Goal: Task Accomplishment & Management: Manage account settings

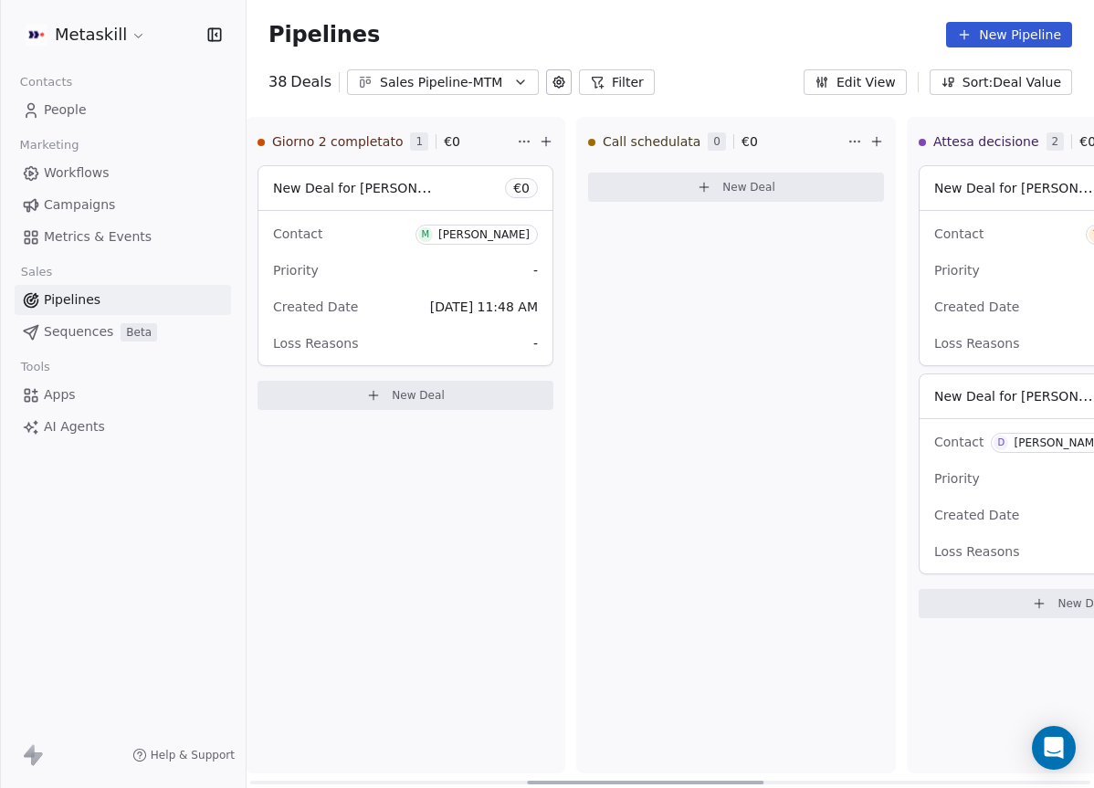
scroll to position [0, 1015]
drag, startPoint x: 422, startPoint y: 781, endPoint x: 706, endPoint y: 792, distance: 284.1
click at [706, 784] on div at bounding box center [645, 783] width 236 height 4
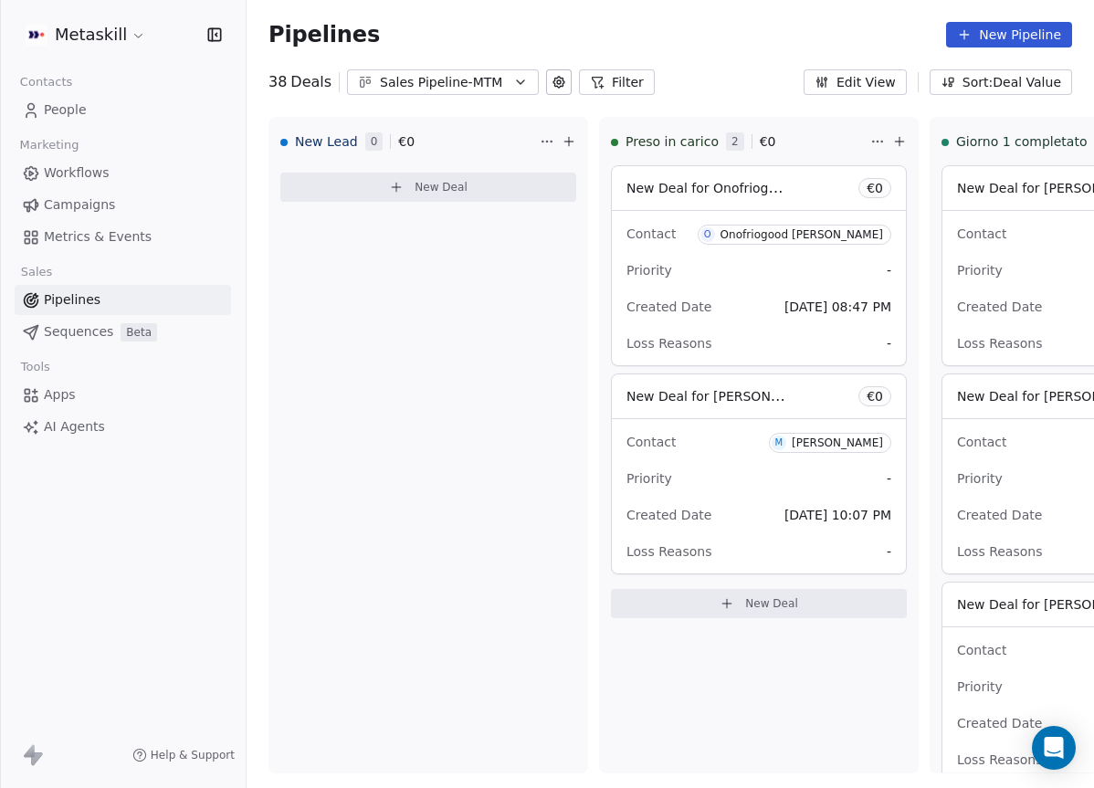
click at [483, 89] on div "Sales Pipeline-MTM" at bounding box center [443, 82] width 126 height 19
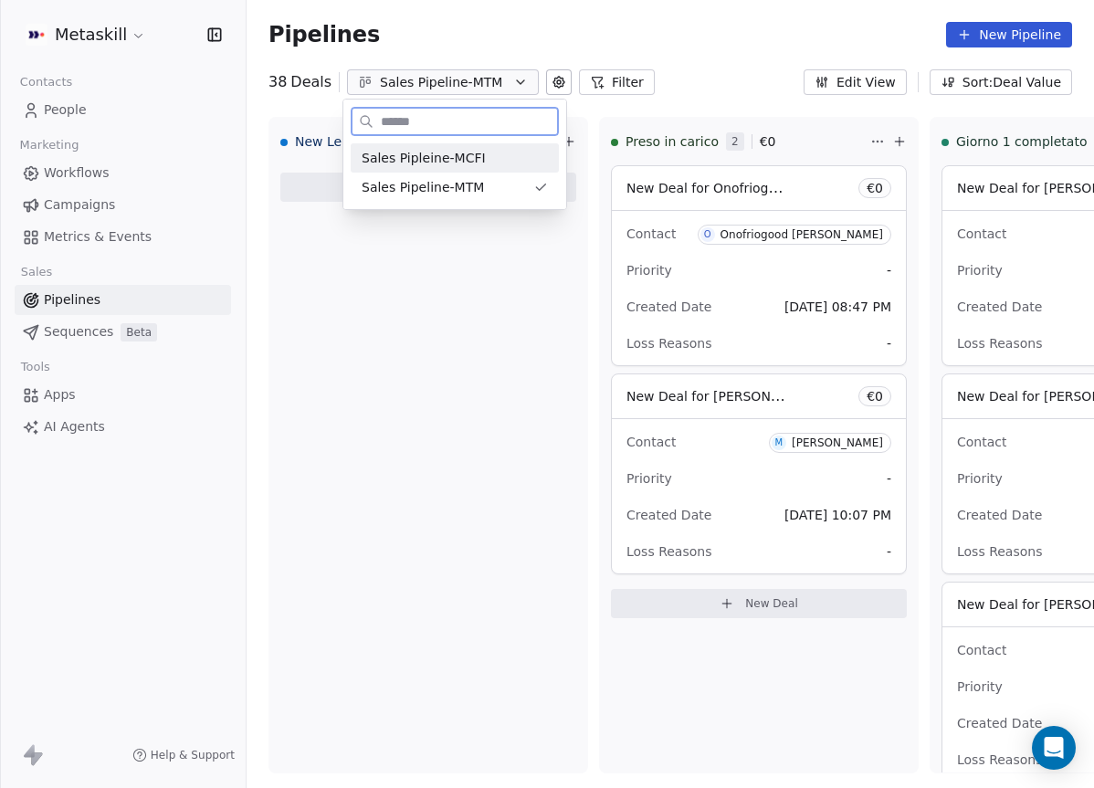
click at [497, 155] on div "Sales Pipleine-MCFI" at bounding box center [455, 158] width 186 height 19
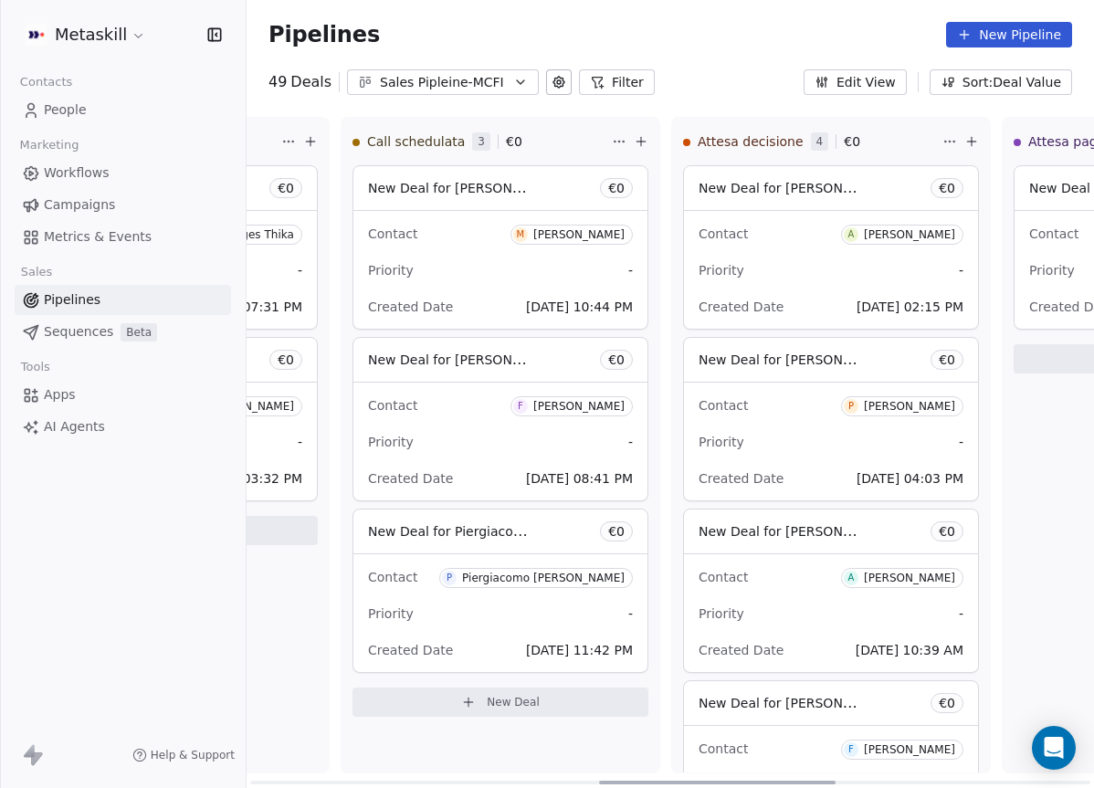
scroll to position [0, 1249]
drag, startPoint x: 473, startPoint y: 778, endPoint x: 822, endPoint y: 799, distance: 349.4
click at [822, 784] on div at bounding box center [717, 783] width 236 height 4
click at [459, 83] on div "Sales Pipleine-MCFI" at bounding box center [443, 82] width 126 height 19
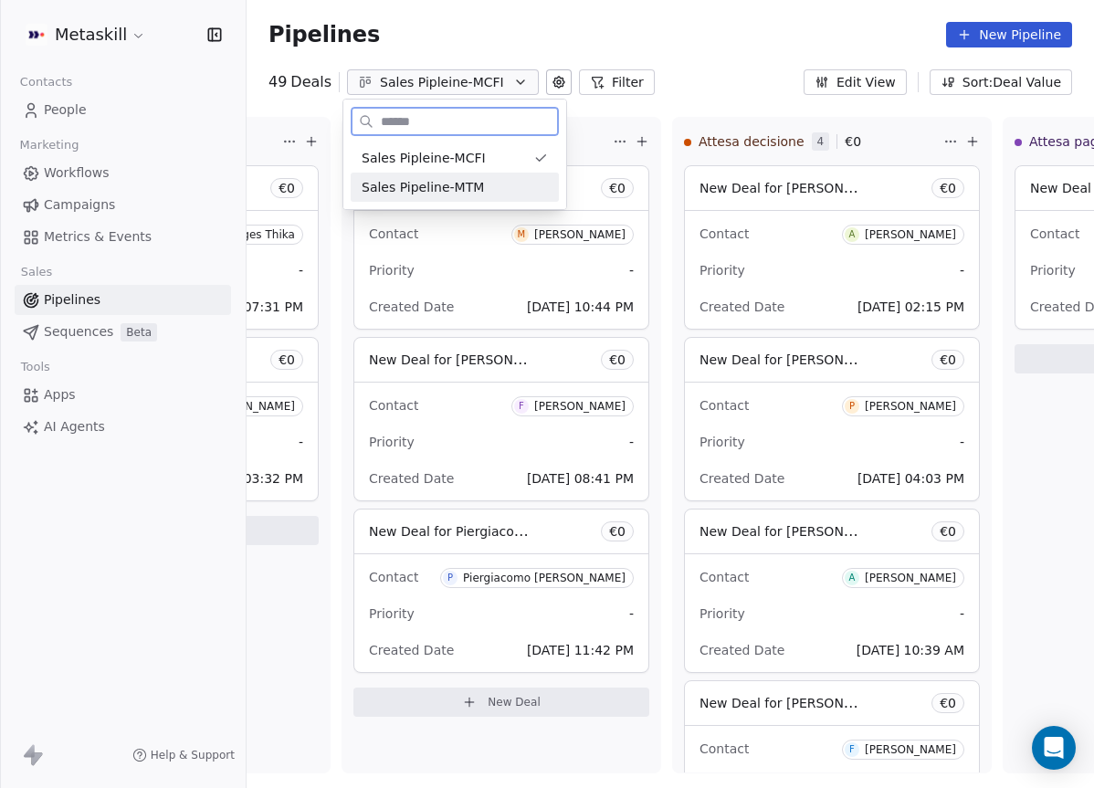
click at [480, 179] on div "Sales Pipeline-MTM" at bounding box center [455, 187] width 186 height 19
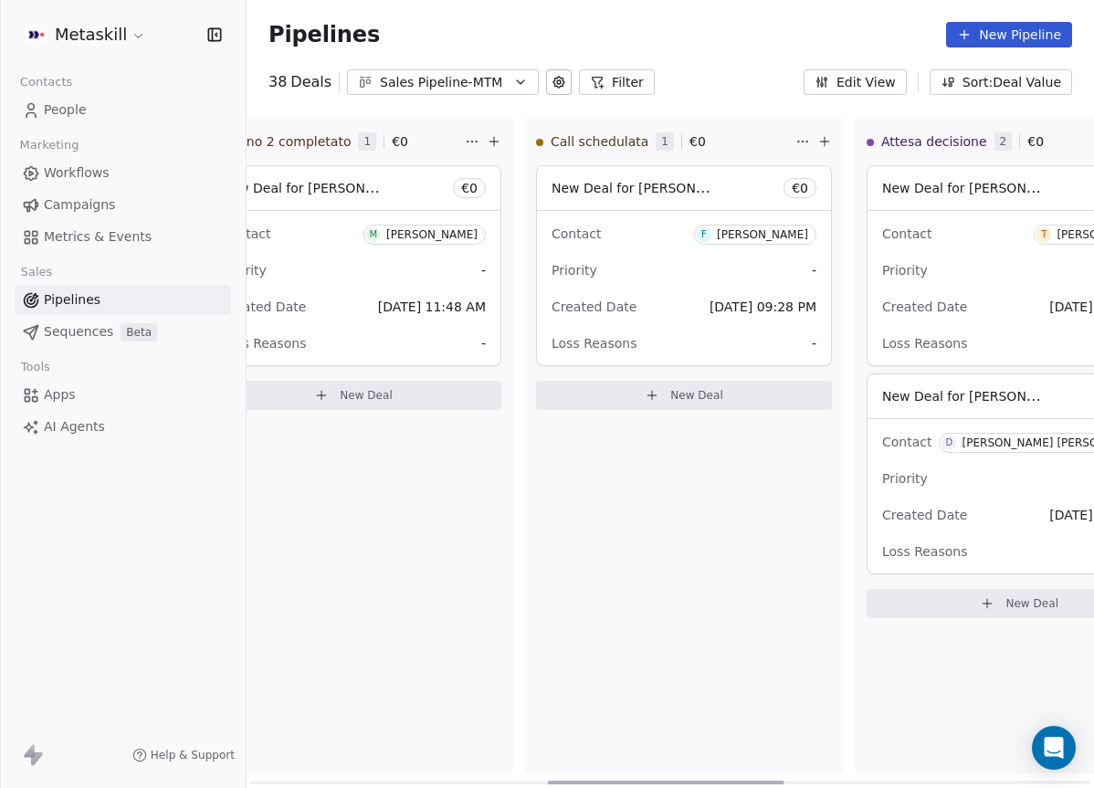
drag, startPoint x: 477, startPoint y: 779, endPoint x: 777, endPoint y: 494, distance: 414.0
click at [775, 781] on div at bounding box center [666, 783] width 236 height 4
click at [709, 285] on div "Contact F [PERSON_NAME] Priority - Created Date [DATE] 09:28 PM Loss Reasons -" at bounding box center [678, 288] width 294 height 154
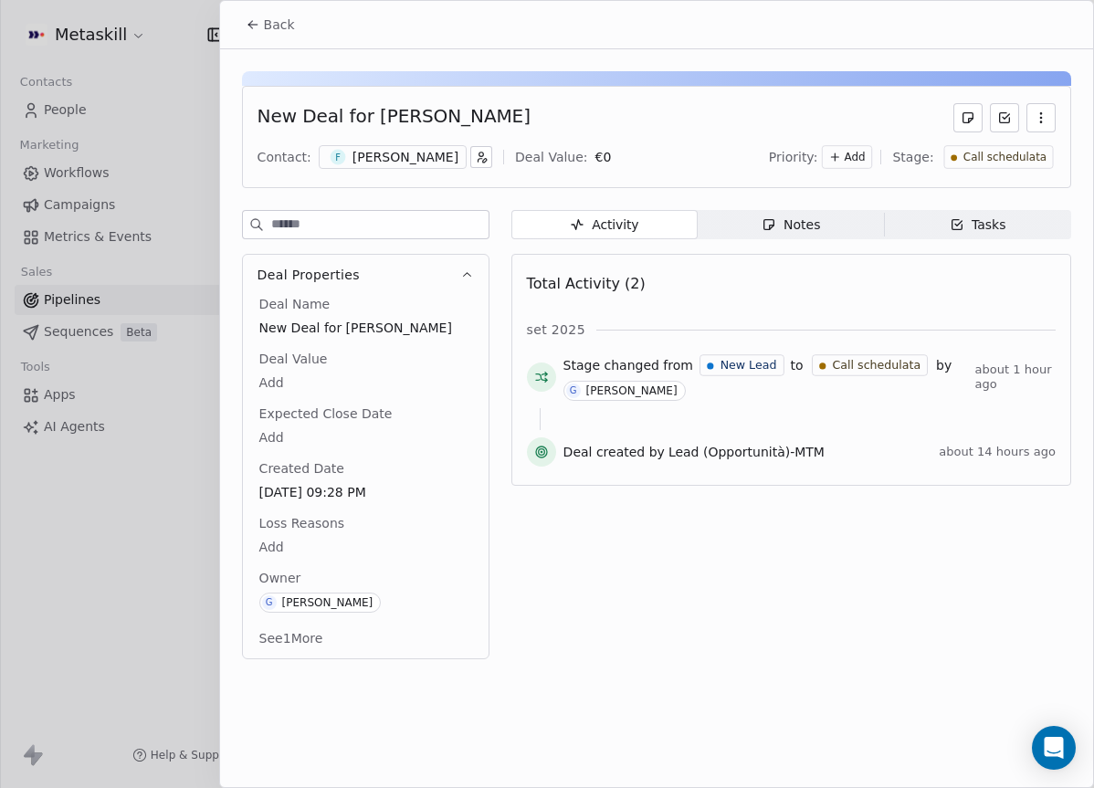
click at [381, 144] on div "Contact: F [PERSON_NAME] Deal Value: € 0 Priority: Add Stage: Call schedulata" at bounding box center [656, 156] width 798 height 27
click at [416, 157] on div "[PERSON_NAME]" at bounding box center [405, 157] width 106 height 18
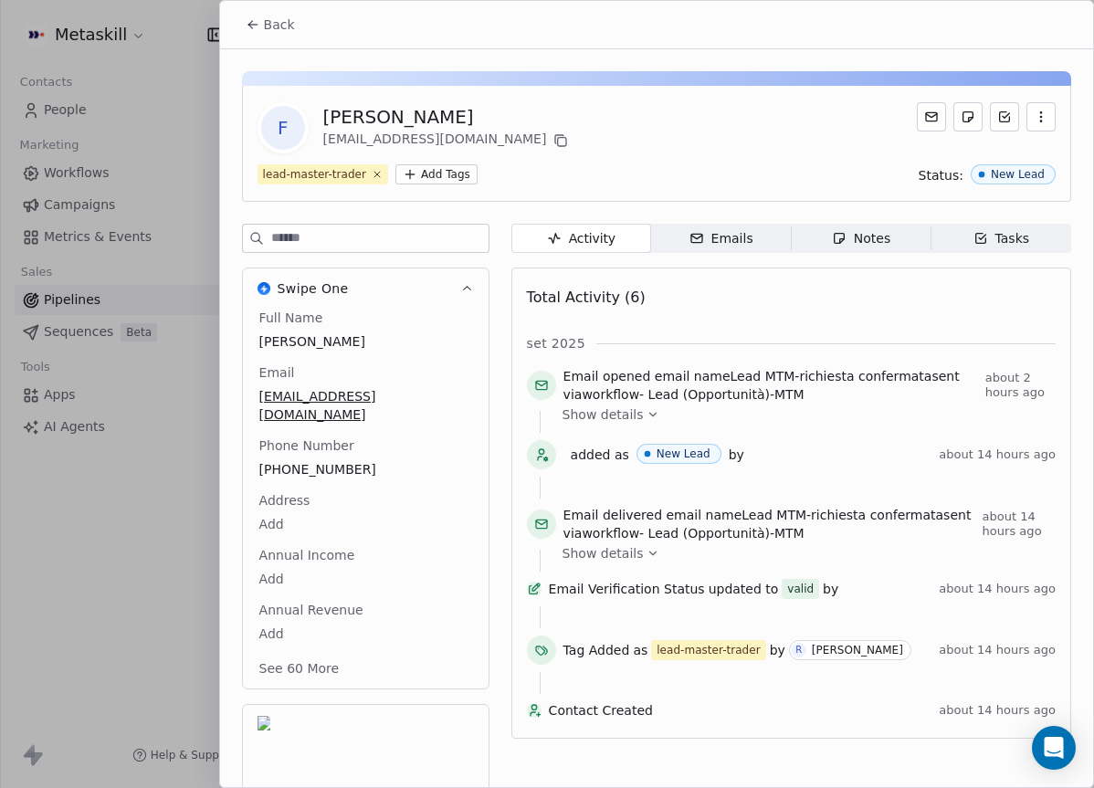
click at [325, 460] on span "[PHONE_NUMBER]" at bounding box center [365, 469] width 213 height 18
click at [294, 461] on span "[PHONE_NUMBER]" at bounding box center [365, 470] width 211 height 18
click at [294, 446] on input "**********" at bounding box center [364, 463] width 211 height 37
click at [909, 220] on html "Metaskill Contacts People Marketing Workflows Campaigns Metrics & Events Sales …" at bounding box center [547, 394] width 1094 height 788
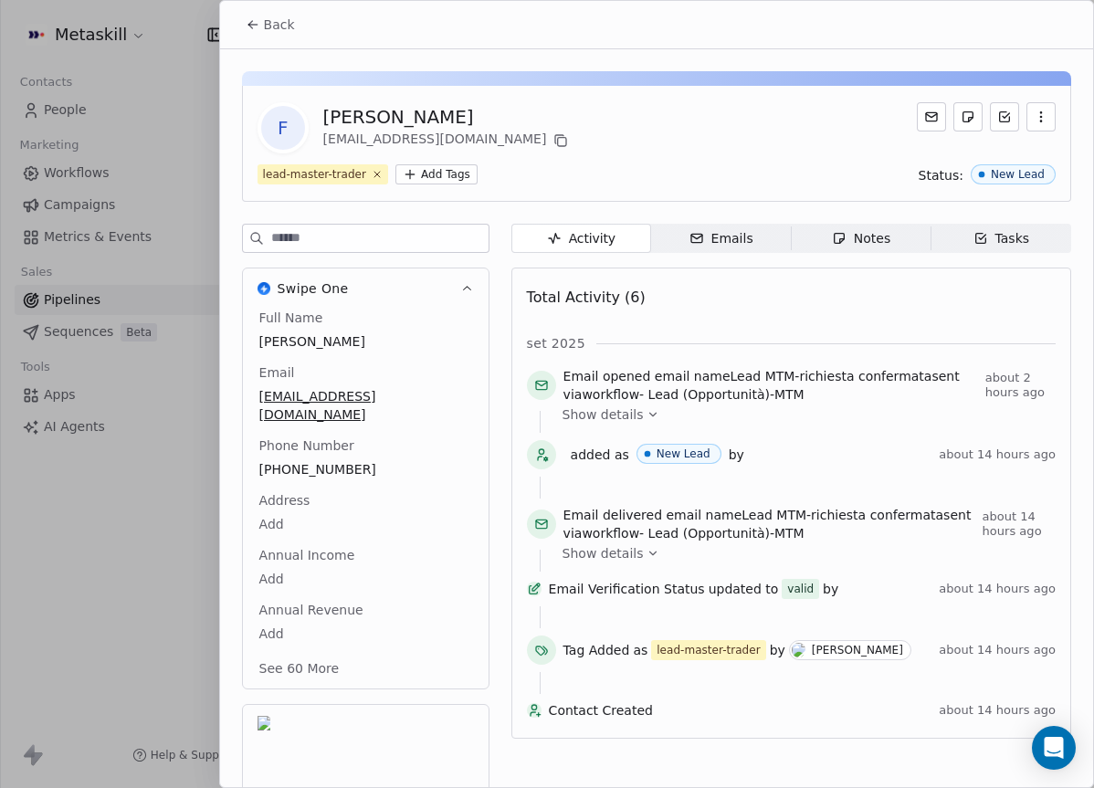
click at [896, 231] on span "Notes Notes" at bounding box center [861, 238] width 140 height 29
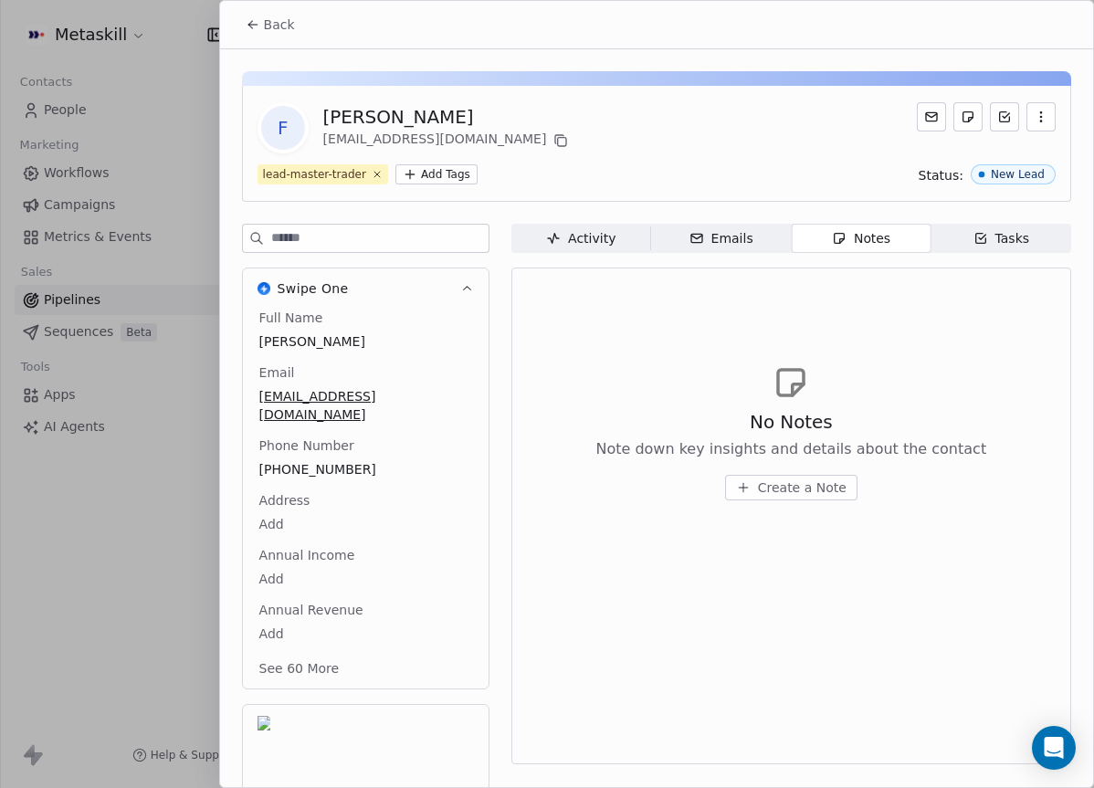
click at [609, 242] on div "Activity" at bounding box center [580, 238] width 69 height 19
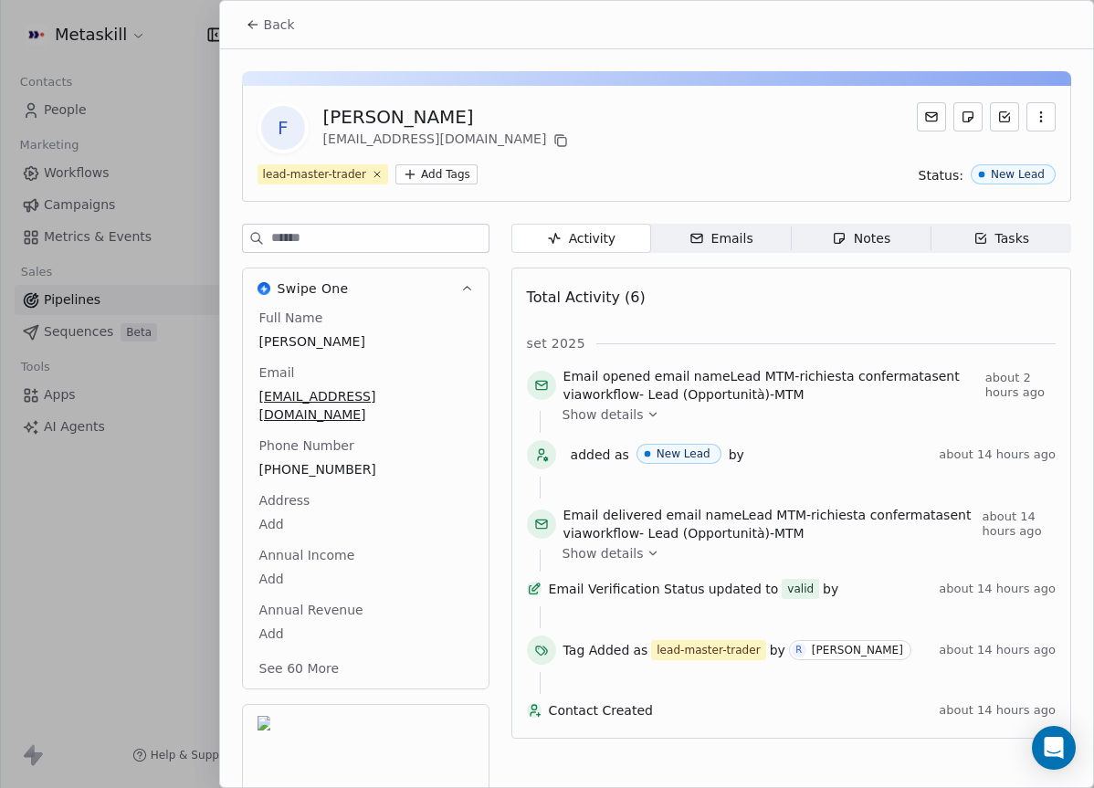
click at [866, 242] on div "Notes" at bounding box center [861, 238] width 58 height 19
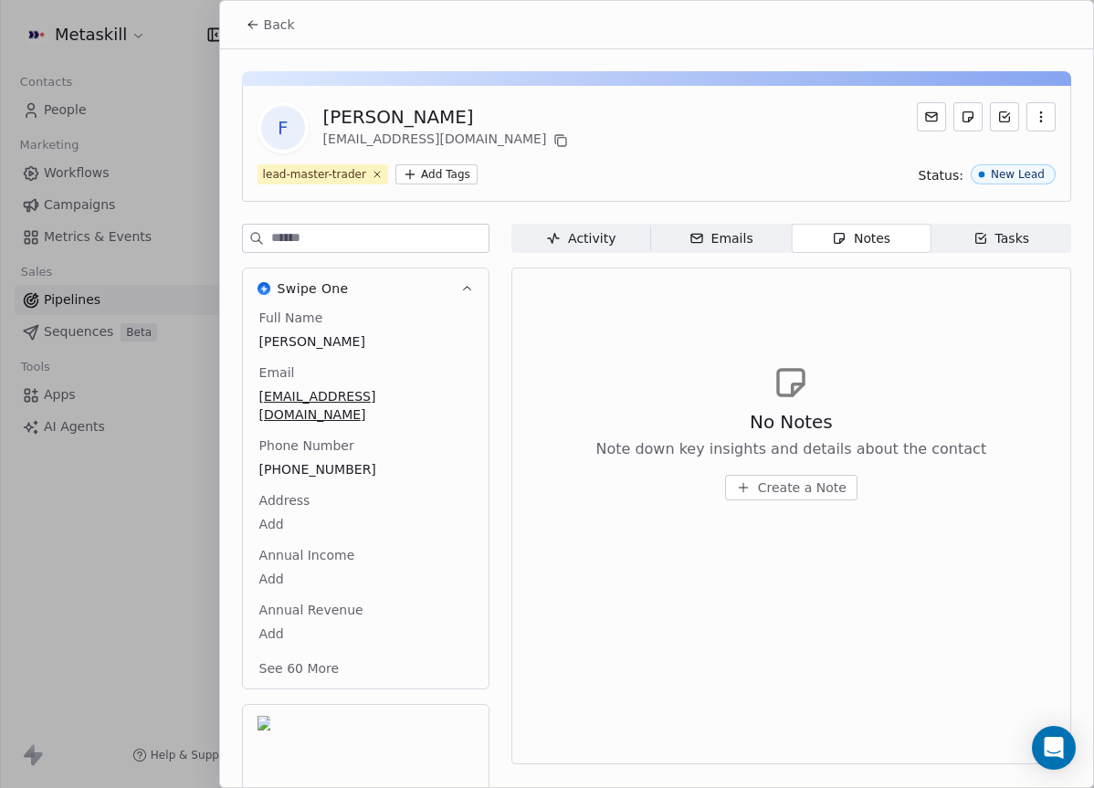
click at [797, 493] on span "Create a Note" at bounding box center [802, 487] width 89 height 18
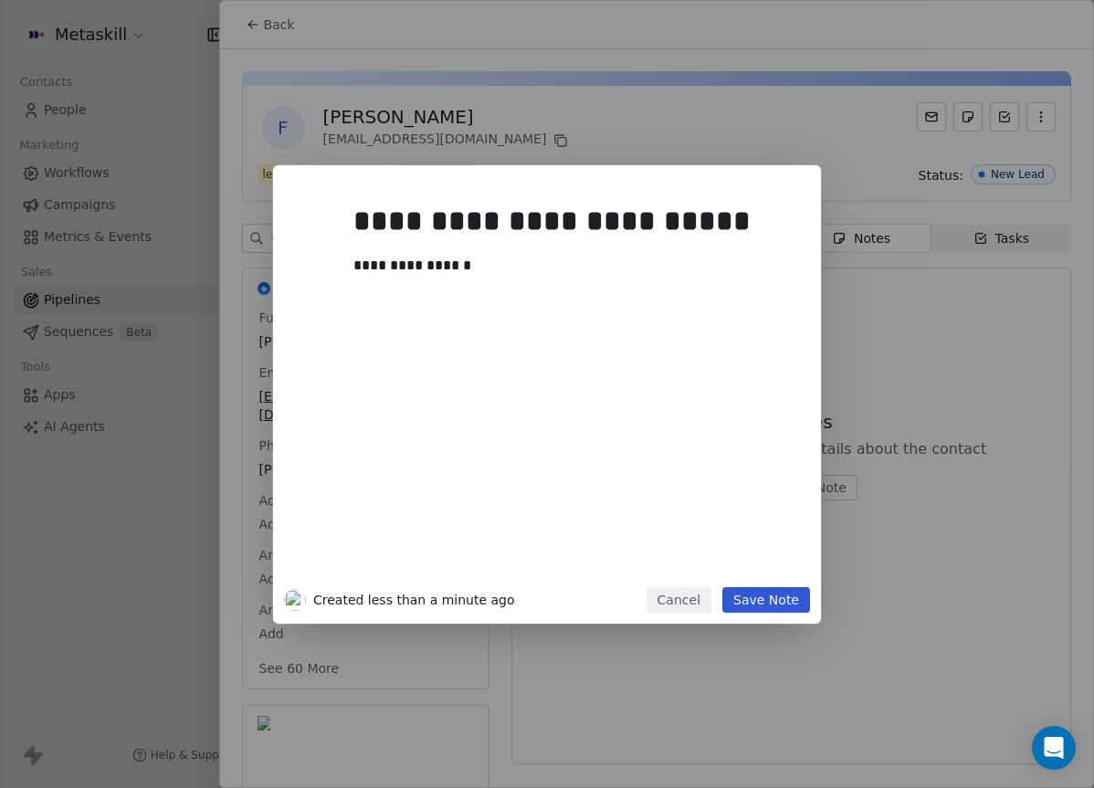
click at [782, 595] on button "Save Note" at bounding box center [766, 600] width 88 height 26
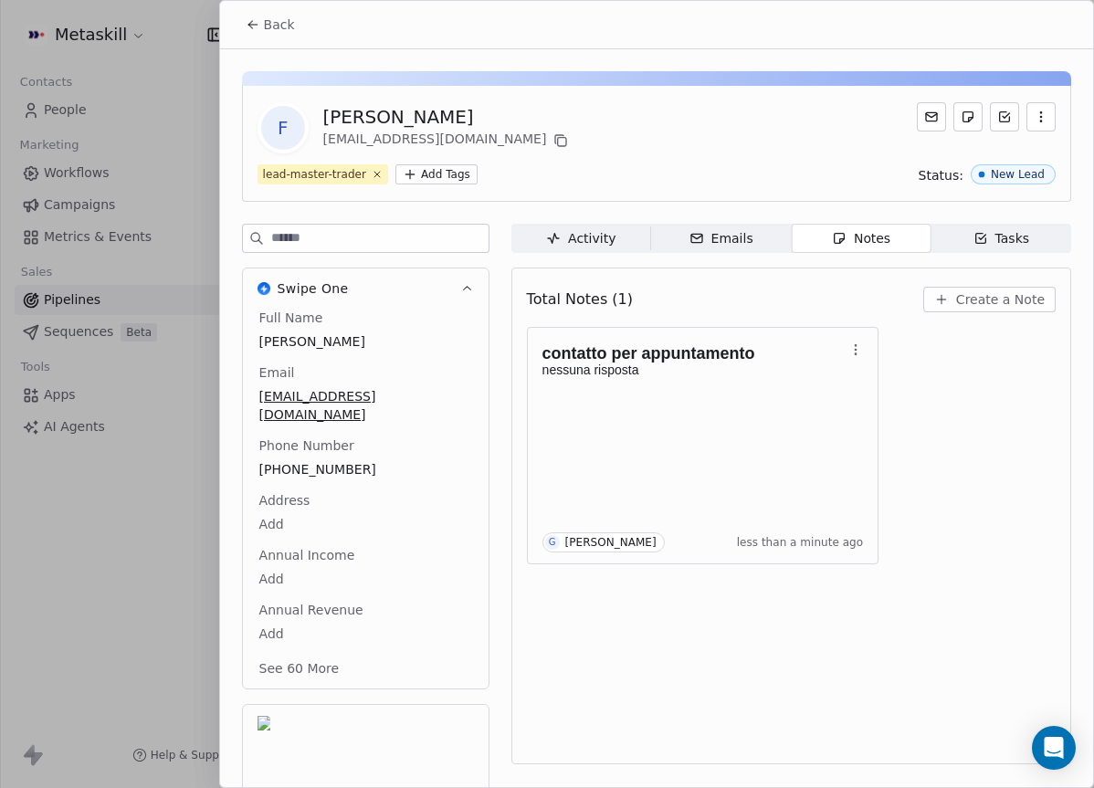
click at [300, 24] on button "Back" at bounding box center [270, 24] width 71 height 33
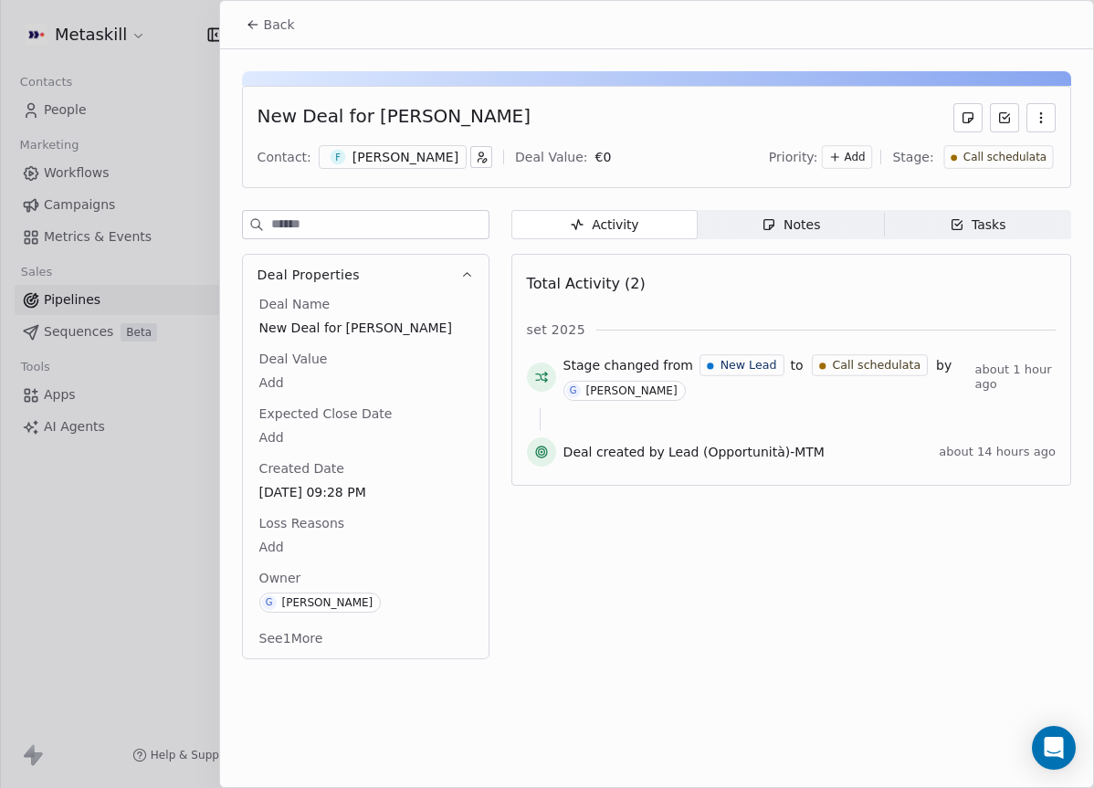
click at [1030, 163] on span "Call schedulata" at bounding box center [1003, 158] width 83 height 16
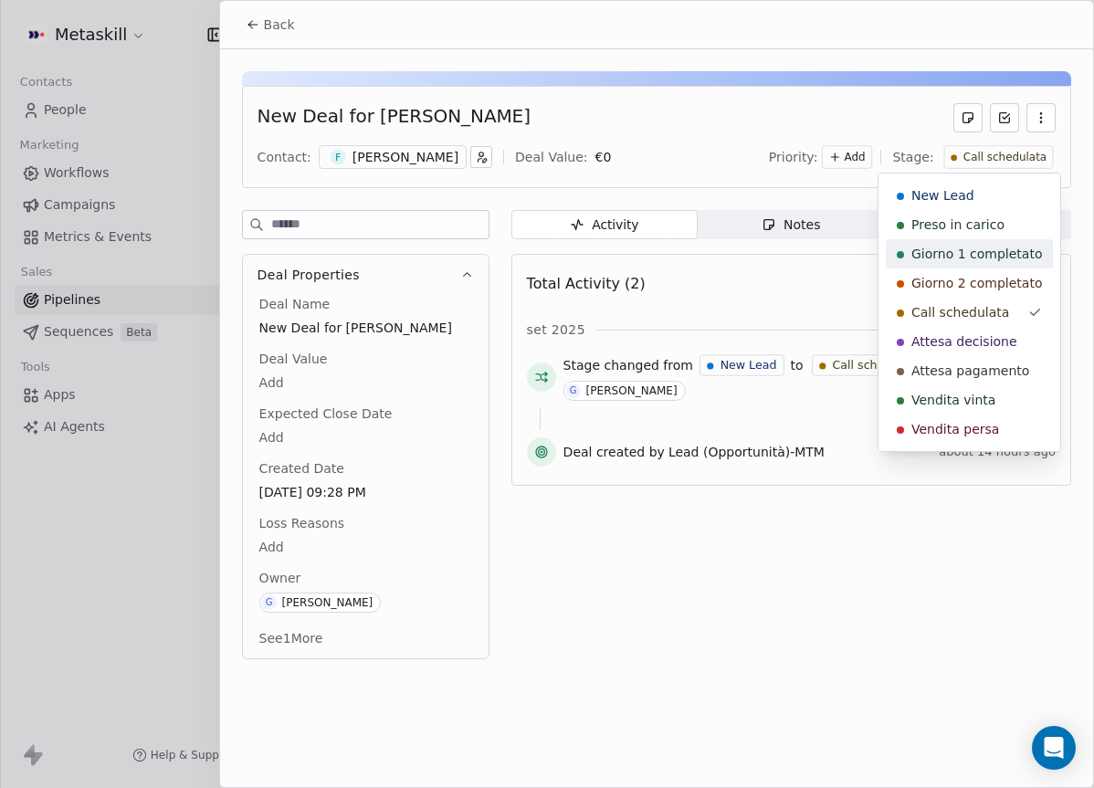
click at [1014, 232] on div "Preso in carico" at bounding box center [969, 224] width 145 height 18
